Goal: Answer question/provide support

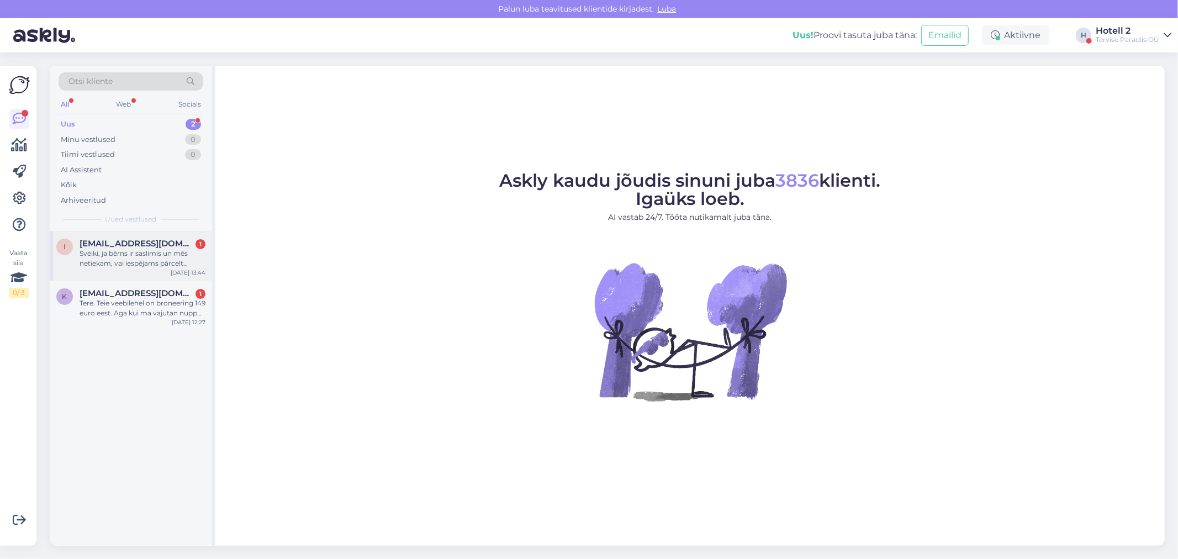
click at [166, 251] on div "Sveiki, ja bērns ir saslimis un mēs netiekam, vai iespējams pārcelt rezervāciju…" at bounding box center [143, 259] width 126 height 20
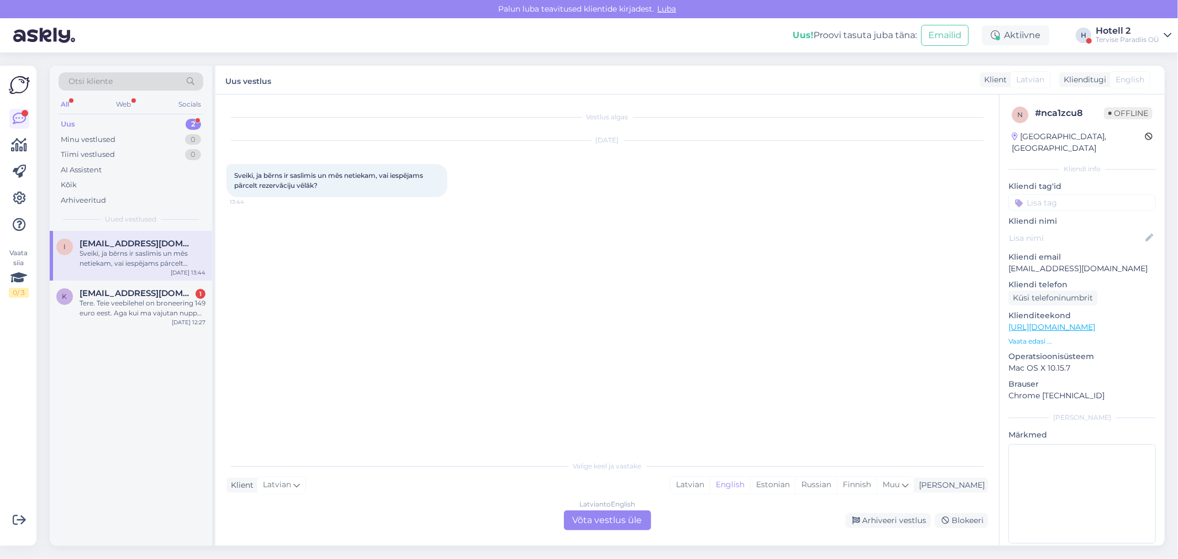
click at [630, 522] on div "Latvian to English Võta vestlus üle" at bounding box center [607, 521] width 87 height 20
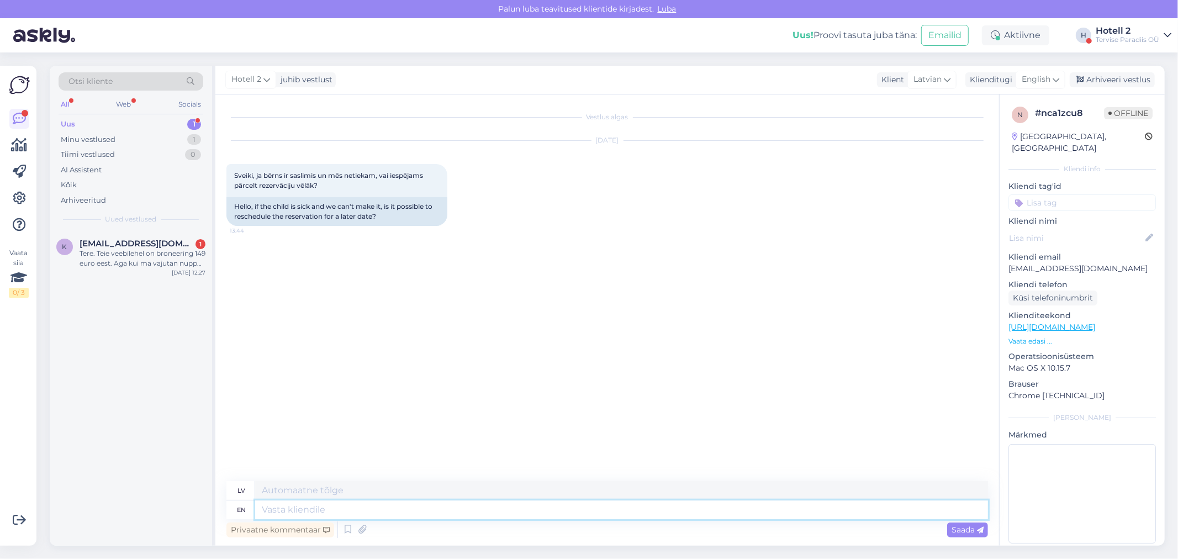
click at [283, 507] on textarea at bounding box center [621, 510] width 733 height 19
type textarea "Hello!"
type textarea "Sveiki!"
type textarea "Hello! You"
type textarea "Sveiki! Tu"
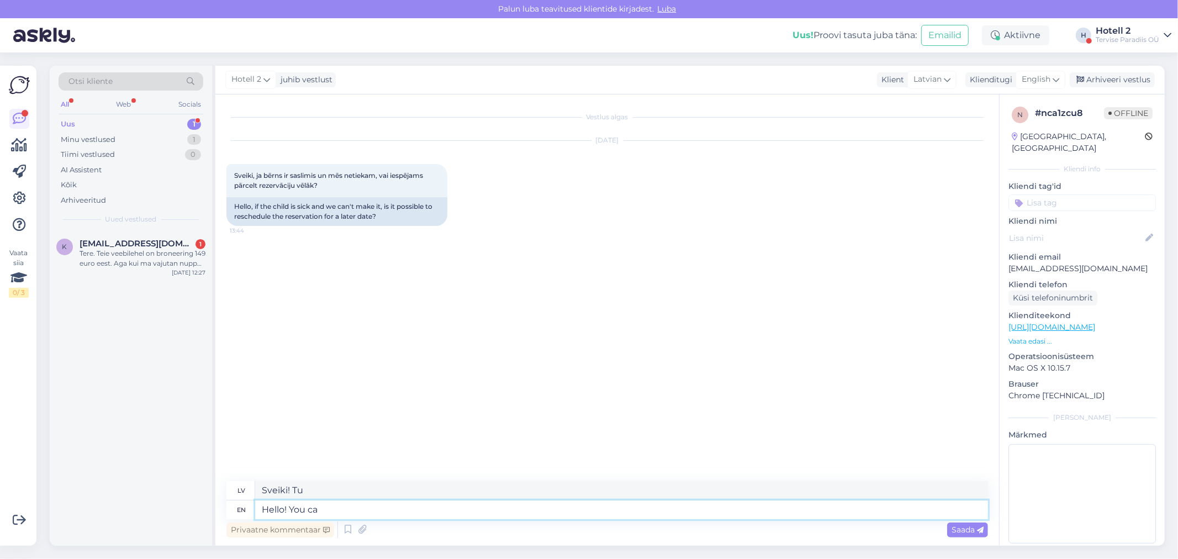
type textarea "Hello! You can"
type textarea "Sveiki! Jūs varat"
type textarea "Hello! You can try"
type textarea "Sveiki! Varat mēģināt"
type textarea "Hello! You can try to change"
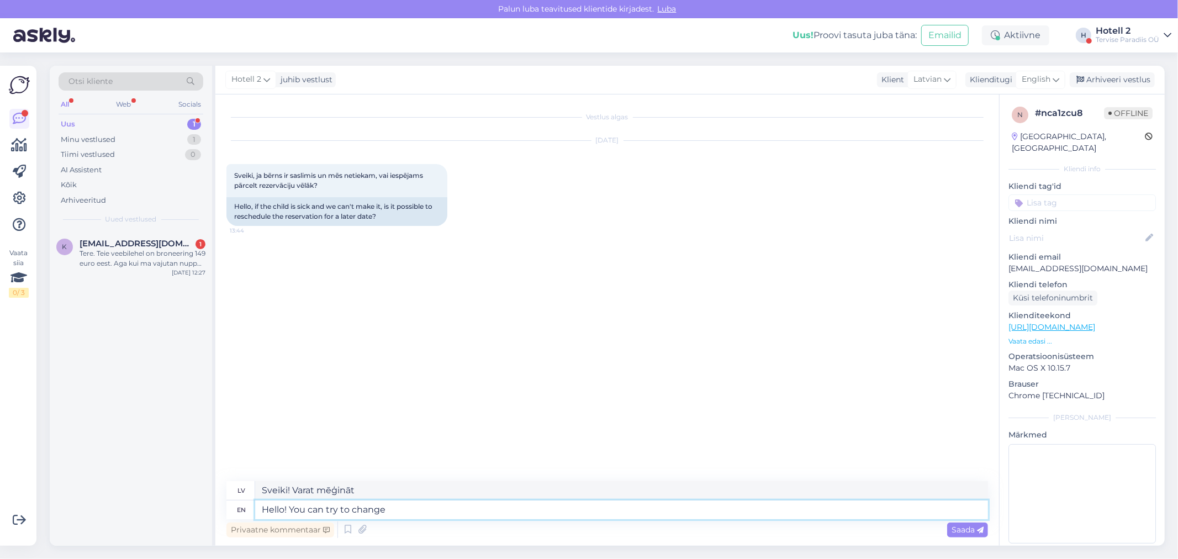
type textarea "Sveiki! Varat mēģināt mainīt"
type textarea "Hello! You can try to change your"
type textarea "Sveiki! Varat mēģināt mainīt savu"
type textarea "Hello! You can try to change your reservation"
type textarea "Sveiki! Varat mēģināt mainīt savu rezervāciju."
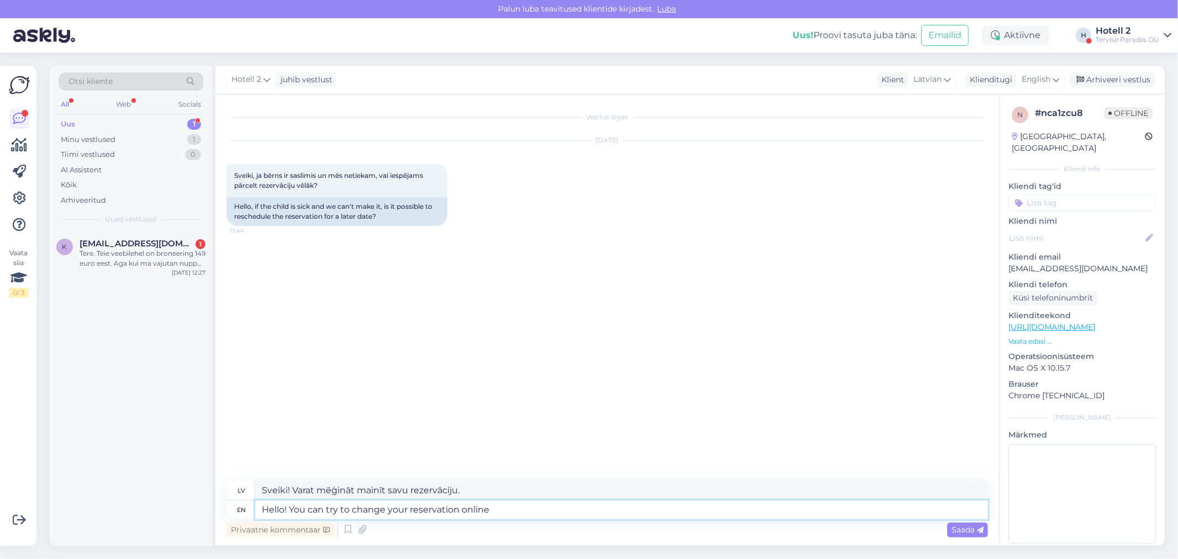
type textarea "Hello! You can try to change your reservation online."
type textarea "Sveiki! Varat mēģināt mainīt savu rezervāciju tiešsaistē."
type textarea "Hello! You can try to change your reservation online. tervise"
type textarea "Sveiki! Varat mēģināt mainīt savu rezervāciju tiešsaistē. tervise"
type textarea "Hello! You can try to change your reservation online. tervise Paradi"
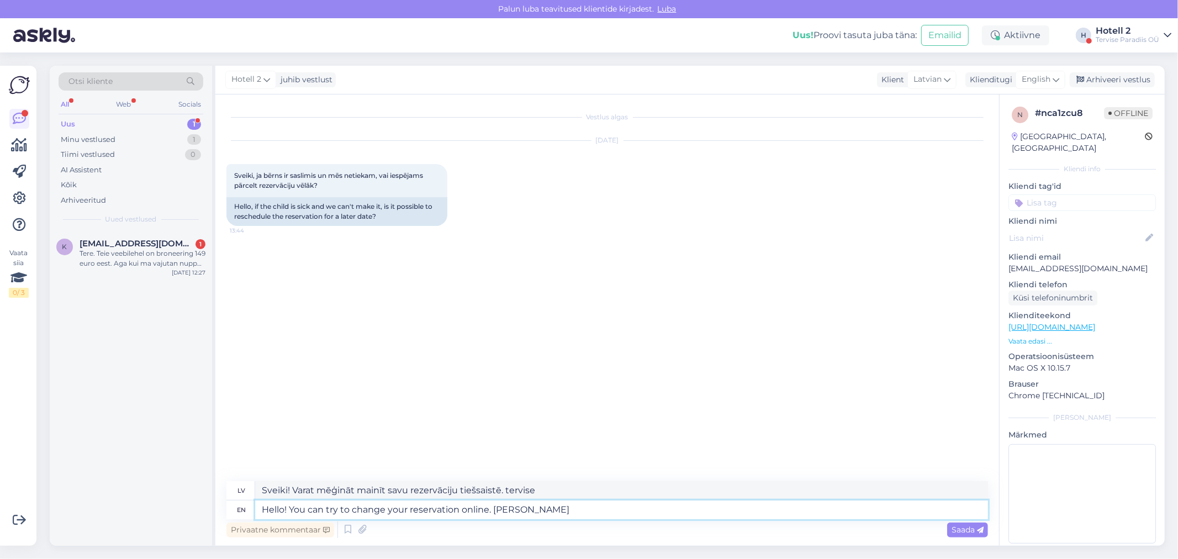
type textarea "Sveiki! Varat mēģināt mainīt savu rezervāciju tiešsaistē. tervise Parad"
type textarea "Hello! You can try to change your reservation online. tervise Paradiis"
type textarea "Sveiki! Varat mēģināt mainīt savu rezervāciju tiešsaistē. tervise Paradiis"
click at [495, 514] on textarea "Hello! You can try to change your reservation online. tervise Paradiis" at bounding box center [621, 510] width 733 height 19
type textarea "Hello! You can try to change your reservation online. Tervise Paradiis"
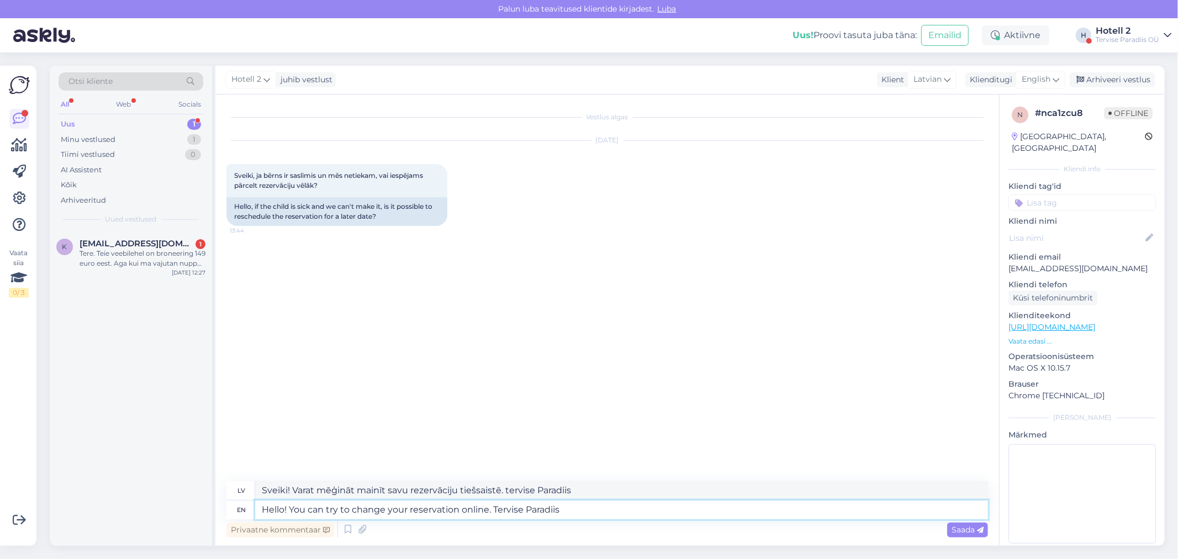
type textarea "Sveiki! Varat mēģināt mainīt savu rezervāciju tiešsaistē. Tervise Paradiis"
type textarea "Hello! You can try to change your reservation online. Tervise Paradiis"
click at [972, 531] on span "Saada" at bounding box center [968, 530] width 32 height 10
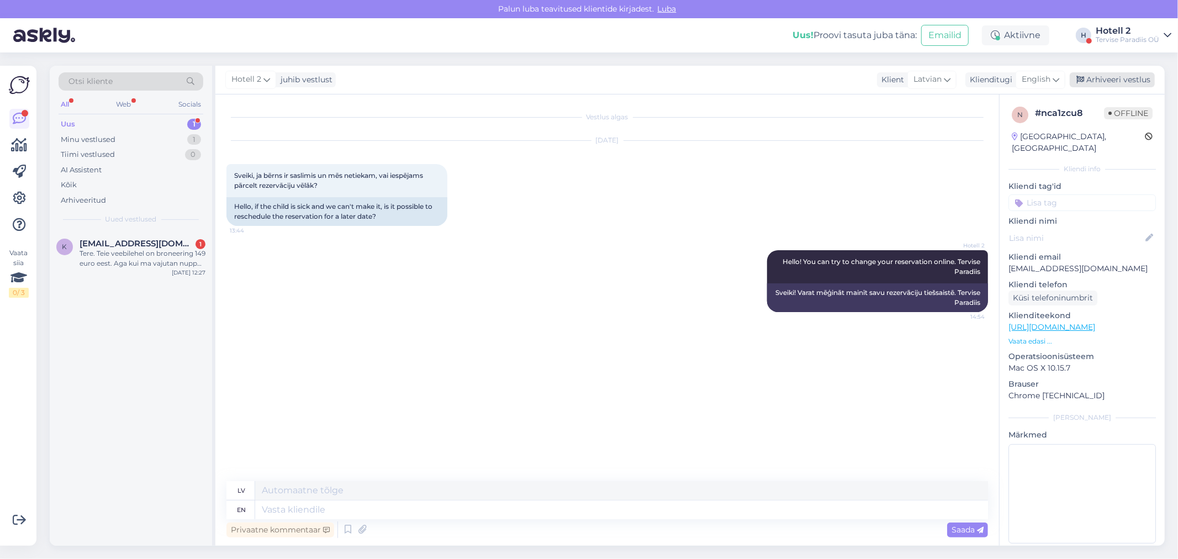
click at [1112, 84] on div "Arhiveeri vestlus" at bounding box center [1112, 79] width 85 height 15
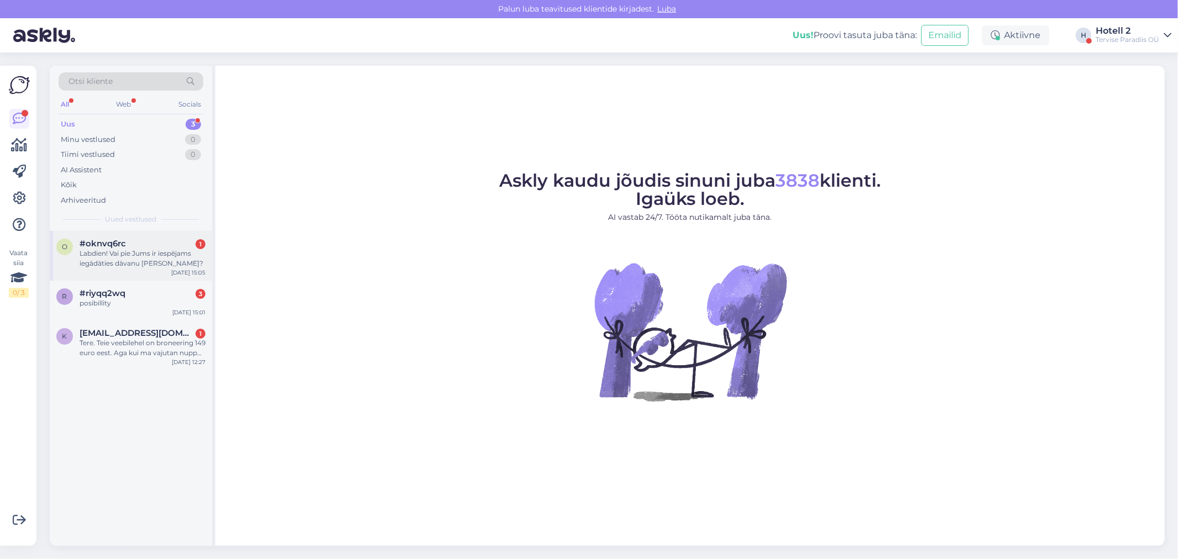
click at [141, 251] on div "Labdien! Vai pie Jums ir iespējams iegādāties dāvanu [PERSON_NAME]?" at bounding box center [143, 259] width 126 height 20
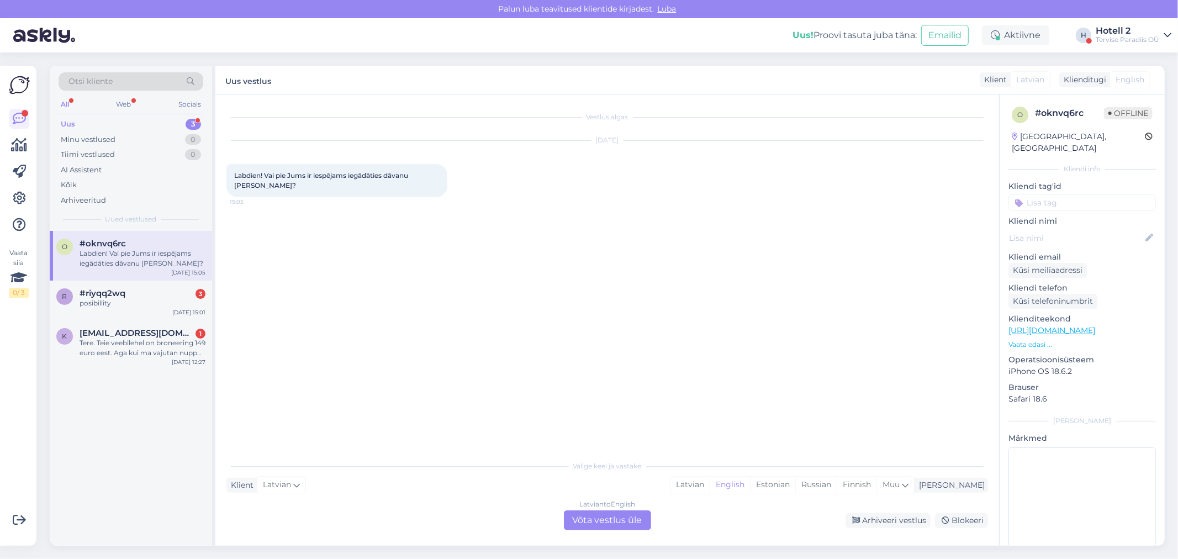
click at [599, 514] on div "Latvian to English Võta vestlus üle" at bounding box center [607, 521] width 87 height 20
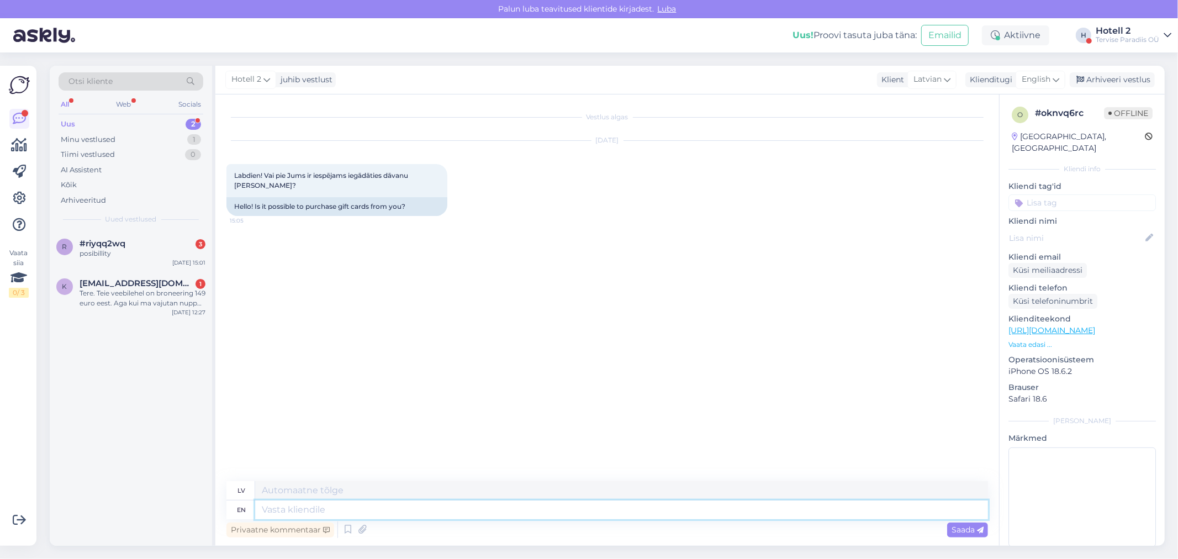
click at [281, 506] on textarea at bounding box center [621, 510] width 733 height 19
paste textarea "[URL][DOMAIN_NAME]"
type textarea "[URL][DOMAIN_NAME]"
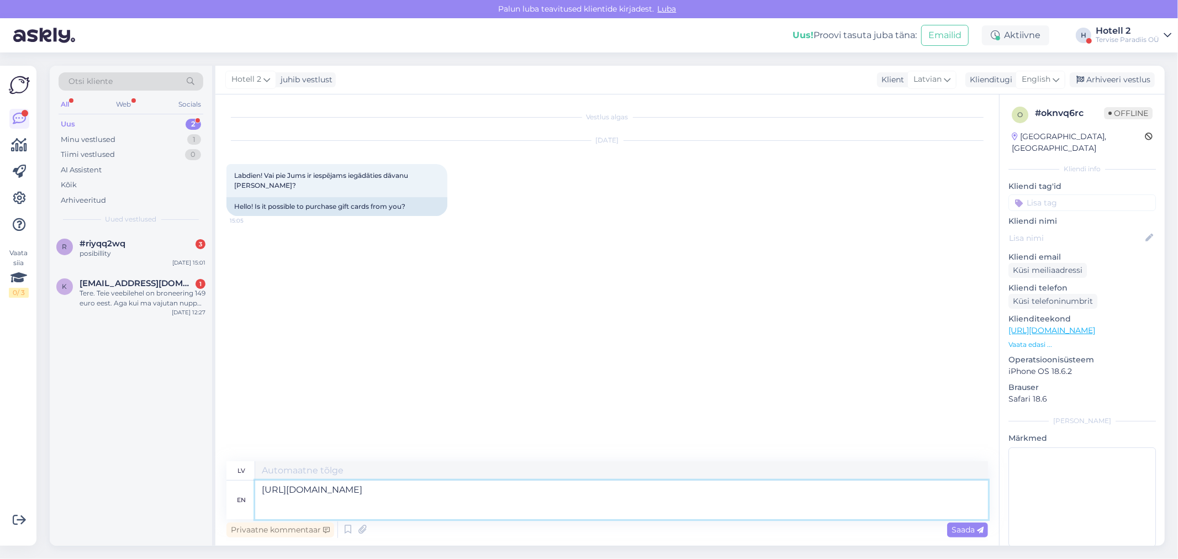
type textarea "[URL][DOMAIN_NAME] *1yjz102*_ga*MTEzMzYwNTA2OS4xNzUxNjI4ODQ2*_ga_D309JSZJC8*czE…"
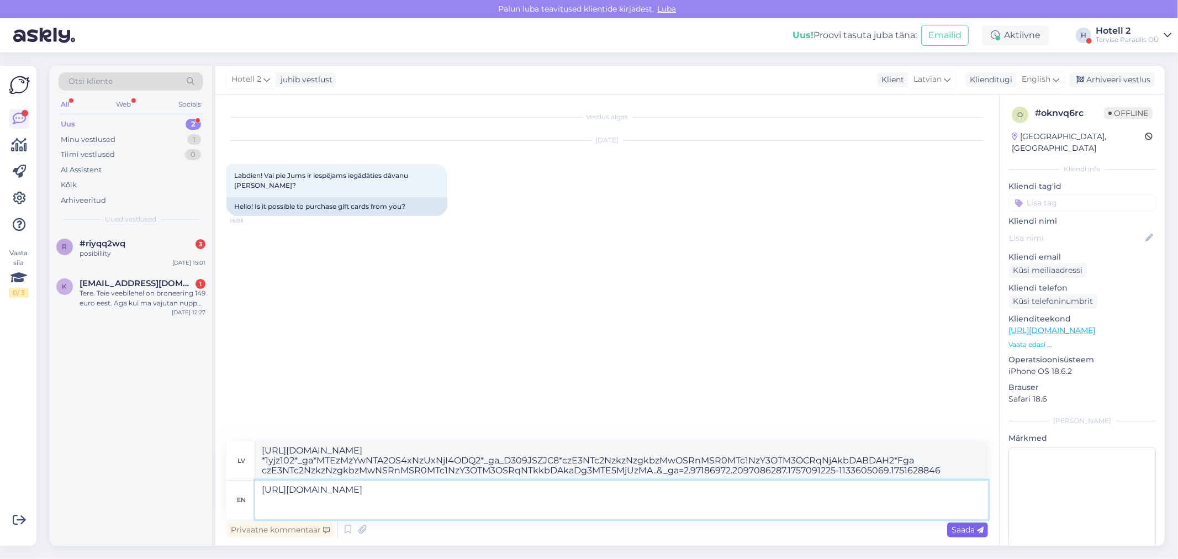
type textarea "[URL][DOMAIN_NAME]"
click at [976, 528] on span "Saada" at bounding box center [968, 530] width 32 height 10
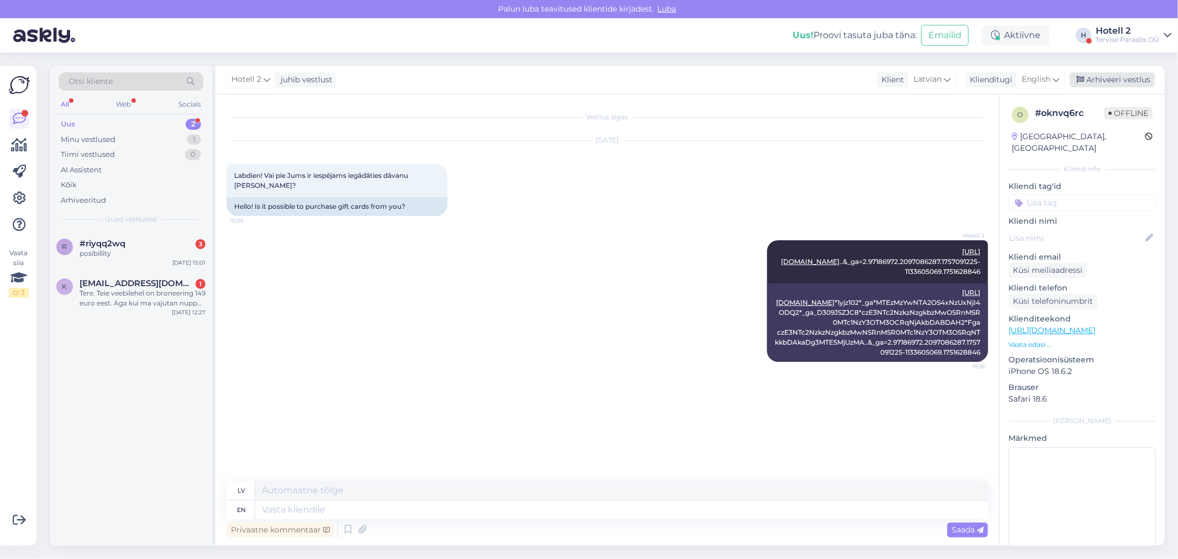
click at [1135, 78] on div "Arhiveeri vestlus" at bounding box center [1112, 79] width 85 height 15
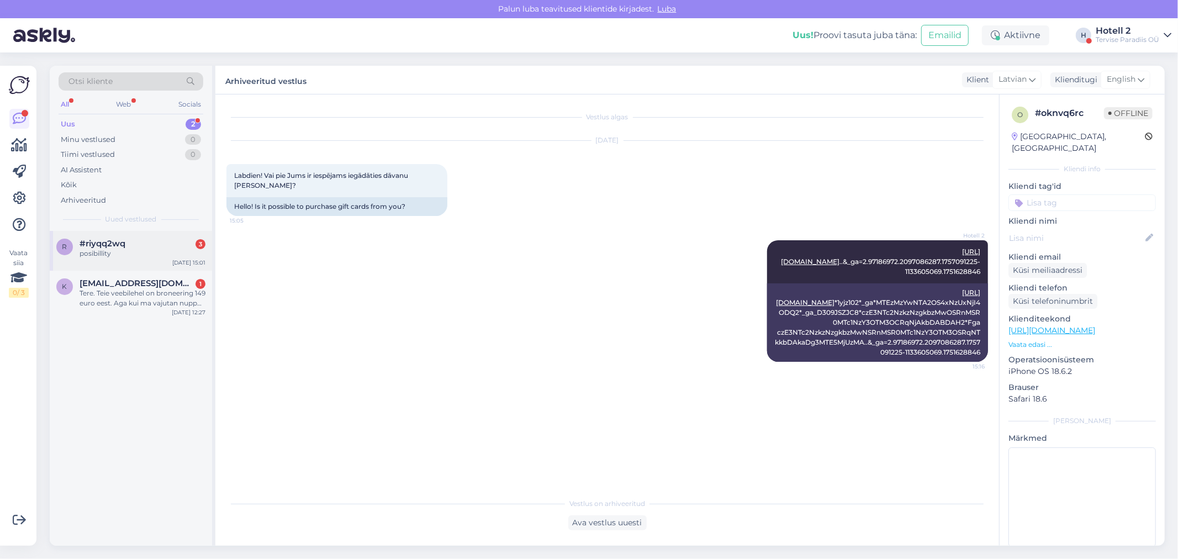
click at [143, 249] on div "posibillity" at bounding box center [143, 254] width 126 height 10
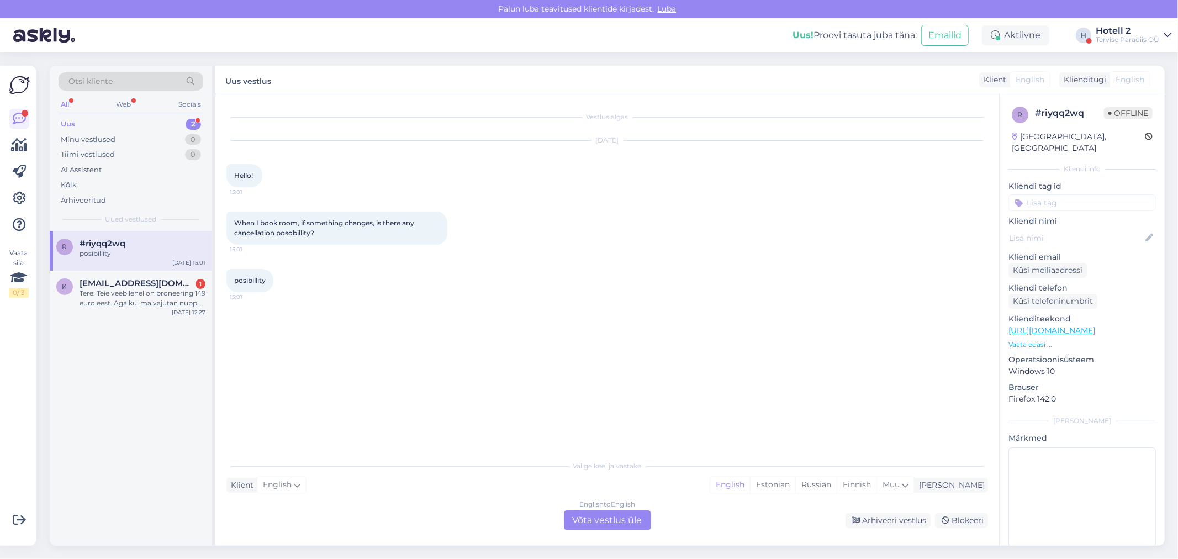
click at [590, 518] on div "English to English Võta vestlus üle" at bounding box center [607, 521] width 87 height 20
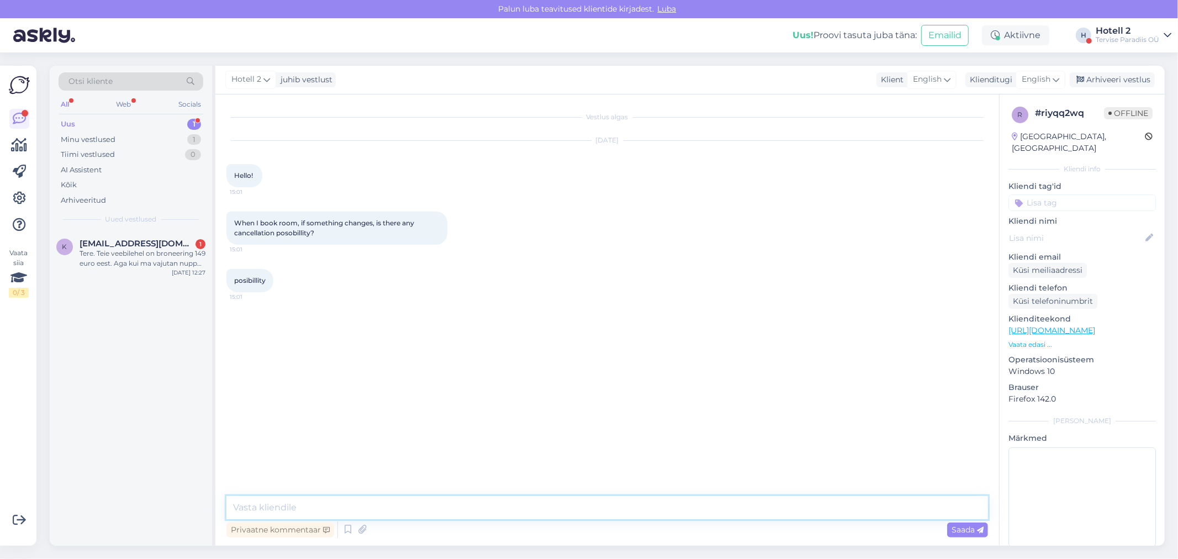
click at [261, 510] on textarea at bounding box center [608, 507] width 762 height 23
click at [505, 506] on textarea "Hello! When booing online then 3 days before reservation staring da" at bounding box center [608, 507] width 762 height 23
type textarea "Hello! When booing online then 3 days before reservation staring da"
drag, startPoint x: 556, startPoint y: 499, endPoint x: 202, endPoint y: 484, distance: 354.5
click at [202, 484] on div "Otsi kliente All Web Socials Uus 1 Minu vestlused 1 Tiimi vestlused 0 AI Assist…" at bounding box center [608, 306] width 1116 height 480
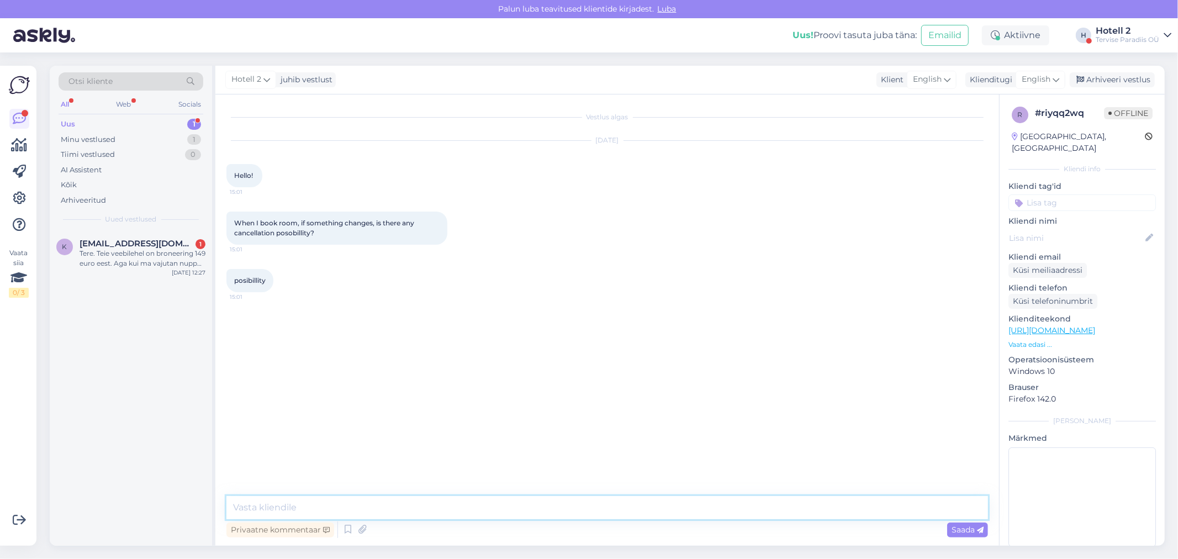
paste textarea "General Cancellation Policy Your order can be cancelled during a period not exc…"
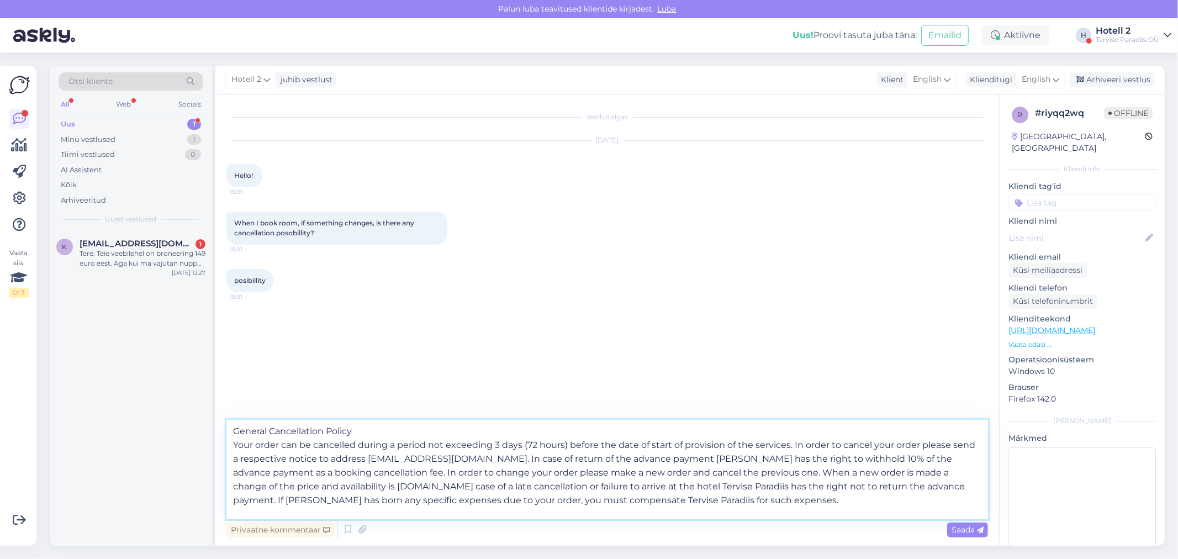
scroll to position [1, 0]
type textarea "General Cancellation Policy Your order can be cancelled during a period not exc…"
click at [961, 533] on span "Saada" at bounding box center [968, 530] width 32 height 10
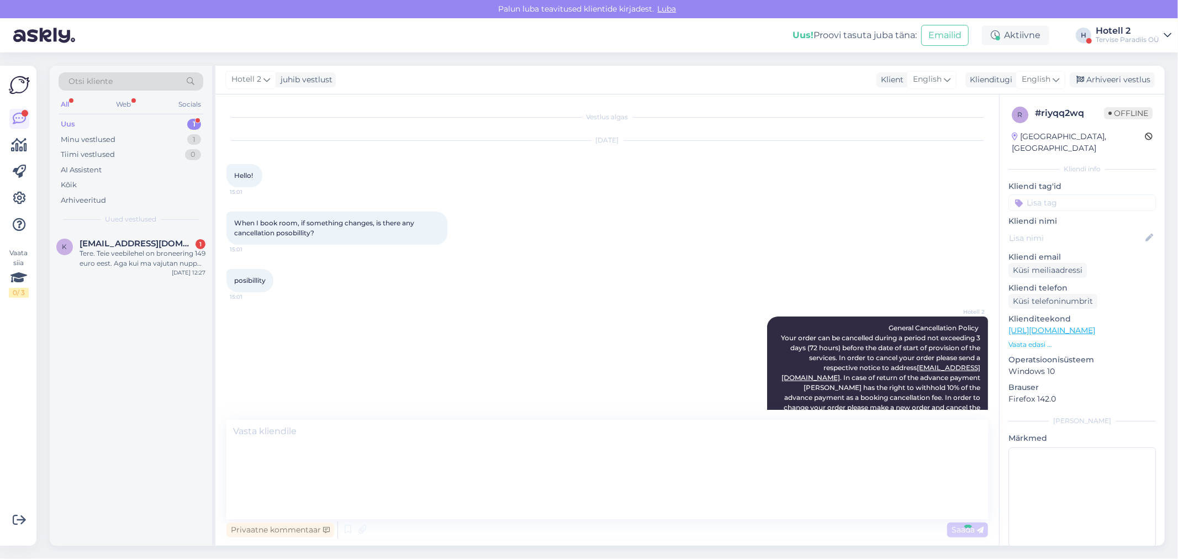
scroll to position [0, 0]
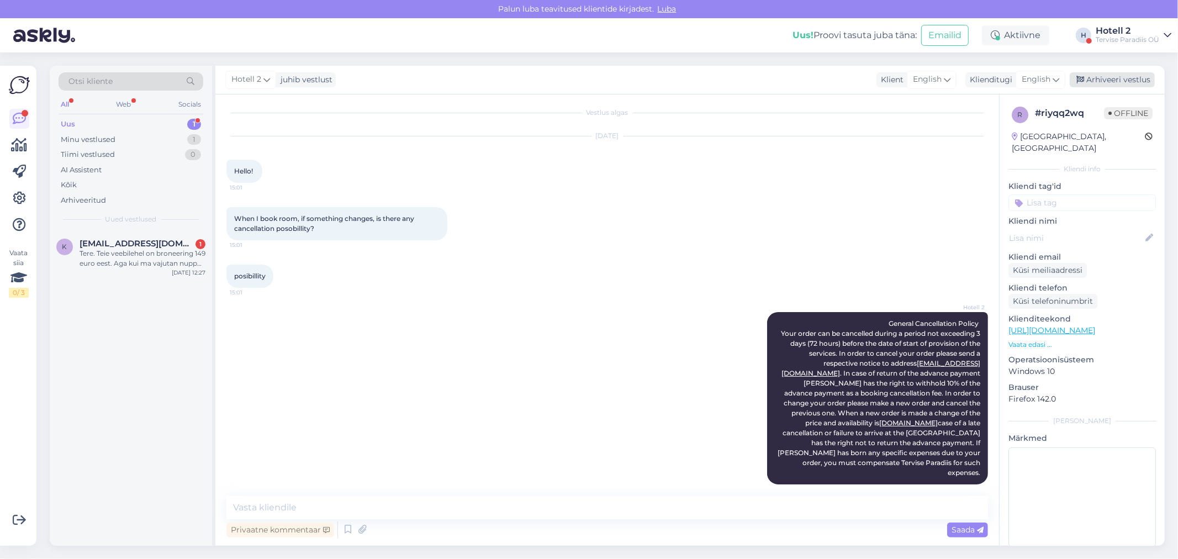
click at [1124, 78] on div "Arhiveeri vestlus" at bounding box center [1112, 79] width 85 height 15
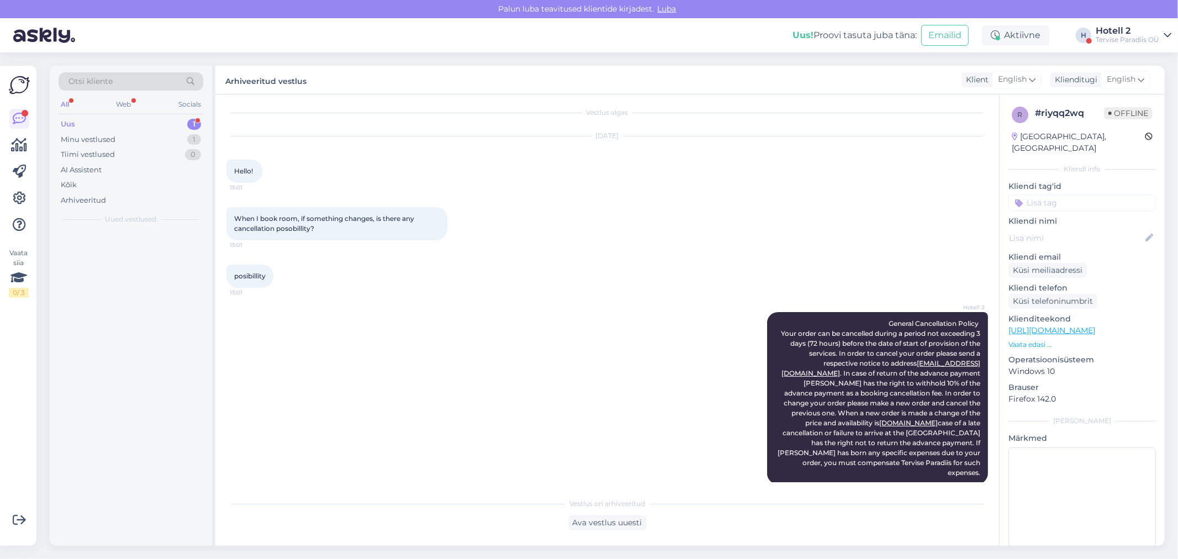
scroll to position [8, 0]
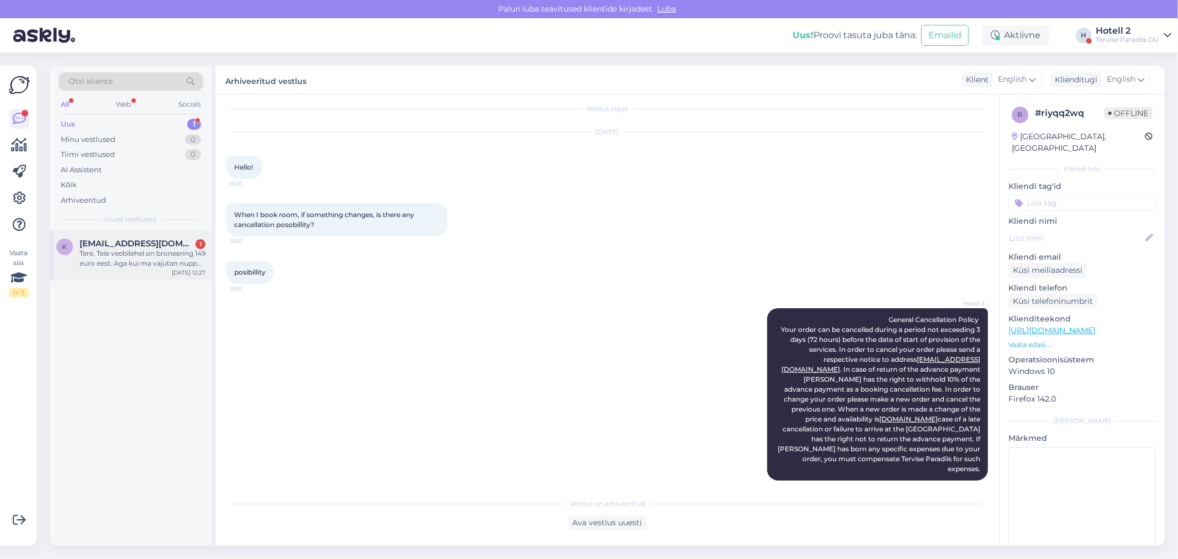
click at [112, 256] on div "Tere. Teie veebilehel on broneering 149 euro eest. Aga kui ma vajutan nuppu „Li…" at bounding box center [143, 259] width 126 height 20
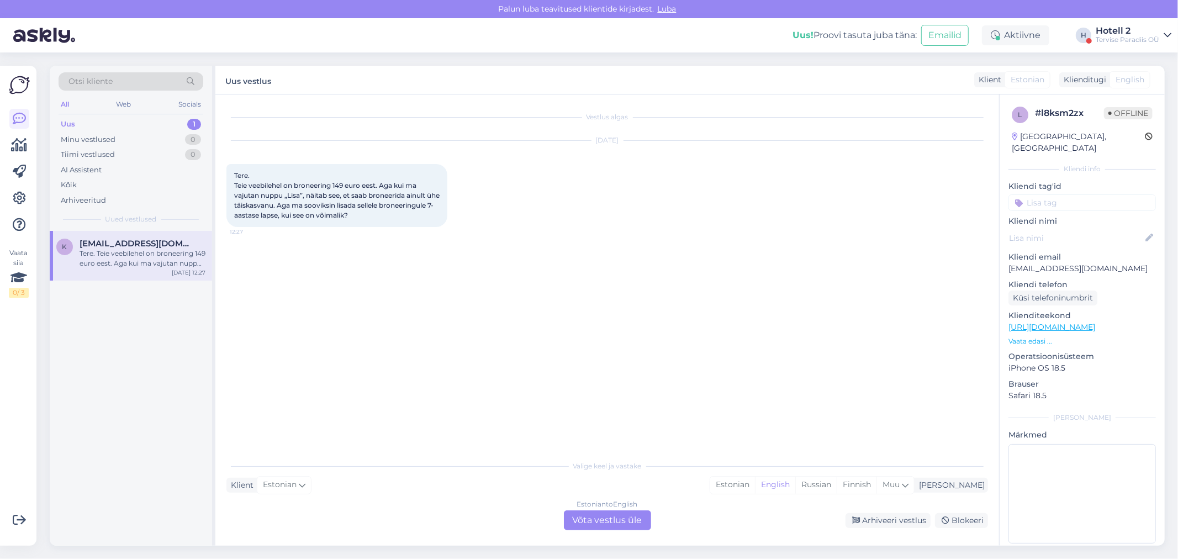
scroll to position [0, 0]
